Goal: Transaction & Acquisition: Purchase product/service

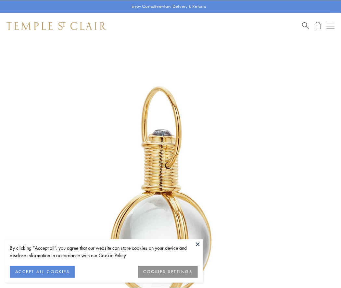
scroll to position [169, 0]
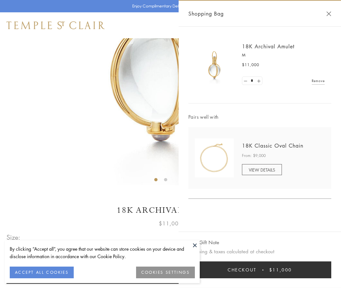
click at [260, 270] on button "Checkout $11,000" at bounding box center [259, 270] width 143 height 17
